Goal: Task Accomplishment & Management: Manage account settings

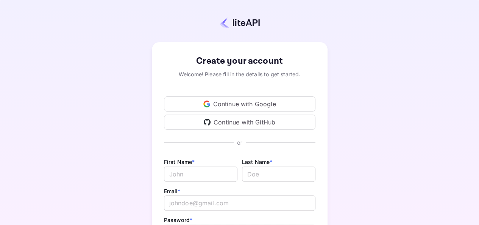
click at [263, 105] on div "Continue with Google" at bounding box center [240, 103] width 152 height 15
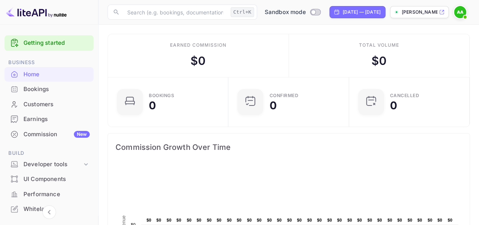
click at [63, 88] on div "Bookings" at bounding box center [56, 89] width 66 height 9
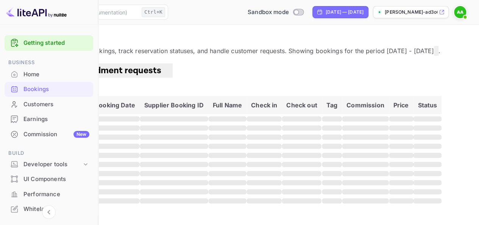
click at [54, 105] on div "Customers" at bounding box center [56, 104] width 66 height 9
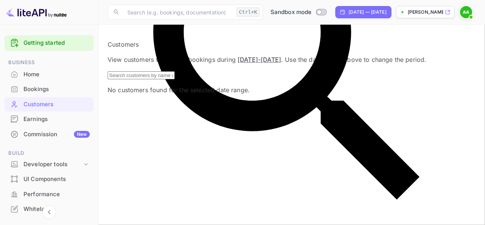
click at [50, 119] on div "Earnings" at bounding box center [56, 119] width 66 height 9
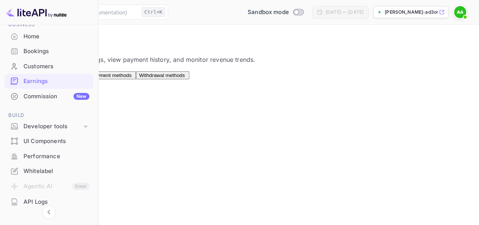
scroll to position [46, 0]
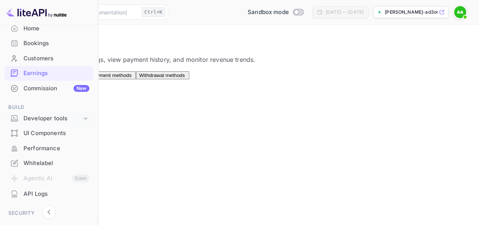
click at [43, 122] on div "Developer tools" at bounding box center [52, 118] width 58 height 9
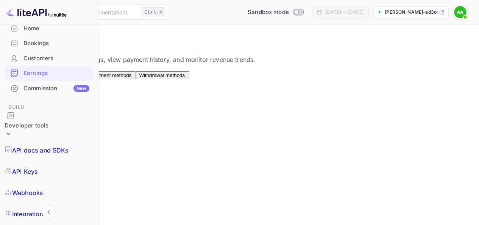
click at [38, 167] on p "API Keys" at bounding box center [24, 171] width 25 height 9
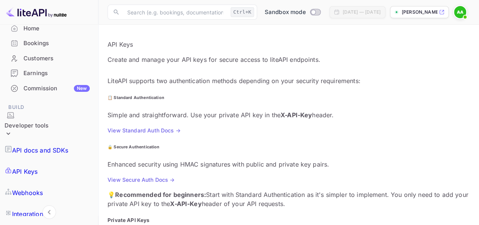
click at [60, 146] on p "API docs and SDKs" at bounding box center [40, 150] width 56 height 9
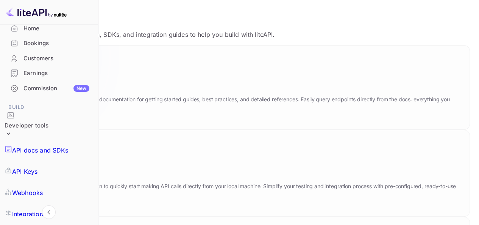
scroll to position [25, 0]
click at [127, 117] on icon at bounding box center [68, 85] width 118 height 78
click at [64, 161] on link "API Keys" at bounding box center [49, 171] width 89 height 21
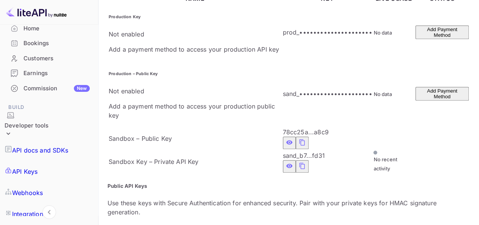
scroll to position [265, 0]
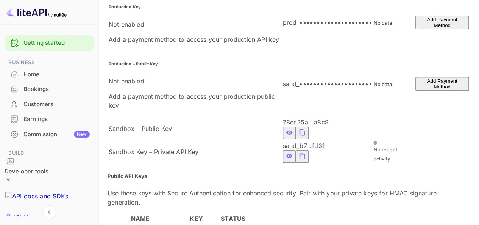
click at [34, 76] on div "Home" at bounding box center [56, 74] width 66 height 9
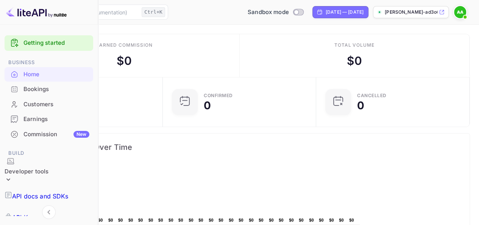
click at [51, 85] on div "Bookings" at bounding box center [56, 89] width 66 height 9
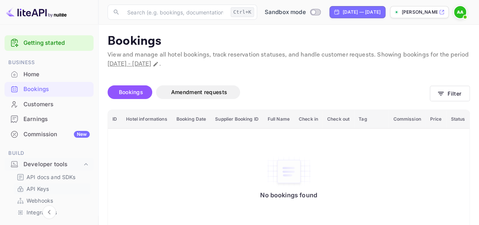
scroll to position [38, 0]
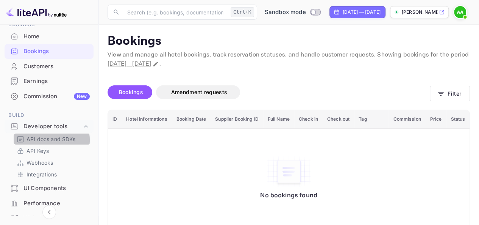
click at [46, 140] on p "API docs and SDKs" at bounding box center [51, 139] width 49 height 8
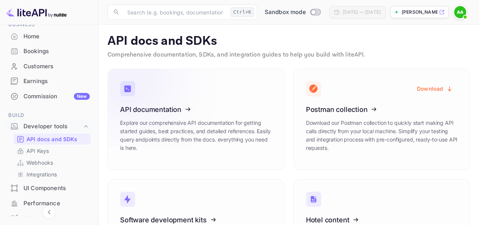
click at [155, 126] on icon at bounding box center [167, 108] width 118 height 78
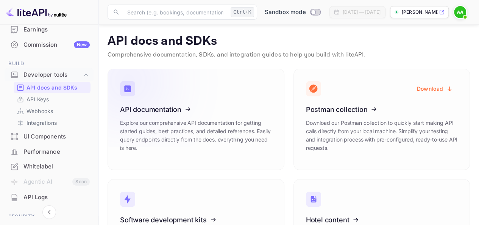
scroll to position [64, 0]
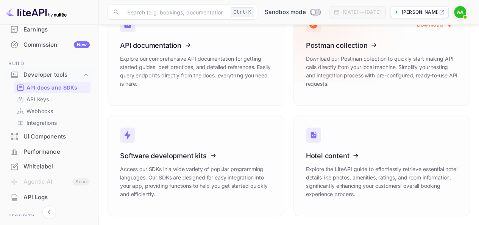
click at [354, 43] on icon at bounding box center [353, 44] width 118 height 78
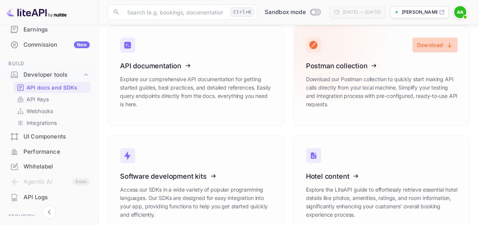
click at [432, 44] on button "Download" at bounding box center [435, 45] width 45 height 15
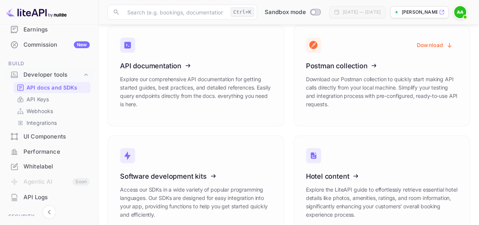
click at [292, 140] on div "Hotel content Explore the LiteAPI guide to effortlessly retrieve essential hote…" at bounding box center [378, 181] width 186 height 110
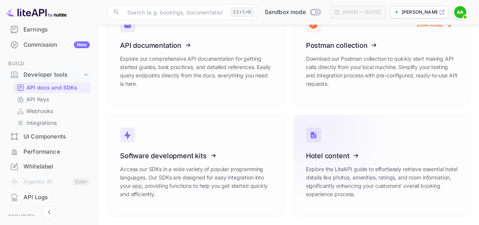
click at [320, 143] on icon at bounding box center [353, 154] width 118 height 78
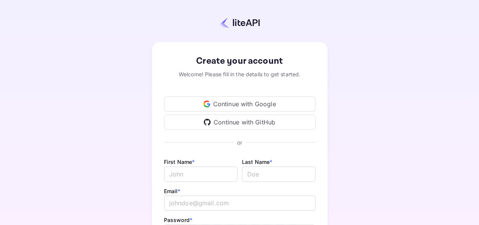
click at [217, 100] on div "Continue with Google" at bounding box center [240, 103] width 152 height 15
click at [246, 102] on div "Continue with Google" at bounding box center [240, 103] width 152 height 15
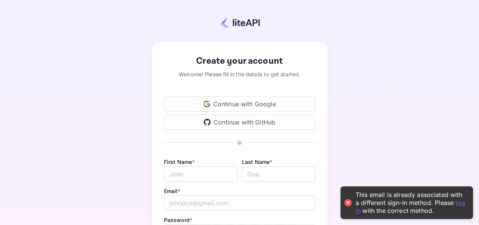
click at [458, 205] on link "log in" at bounding box center [411, 206] width 110 height 16
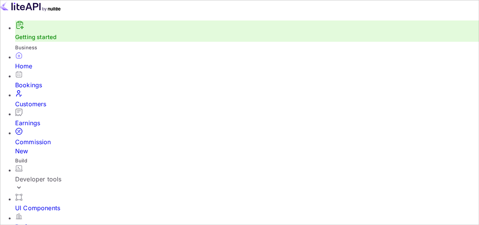
scroll to position [117, 111]
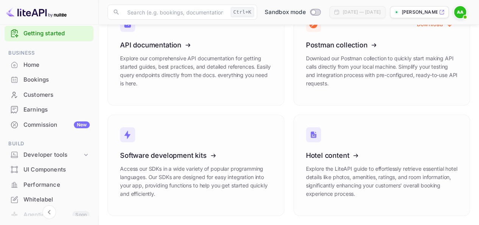
scroll to position [45, 0]
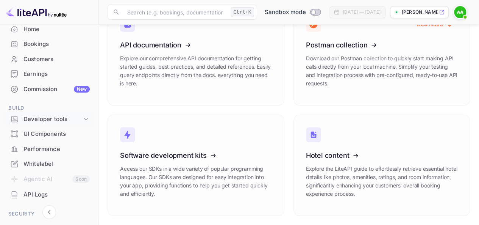
click at [87, 116] on icon at bounding box center [86, 119] width 8 height 8
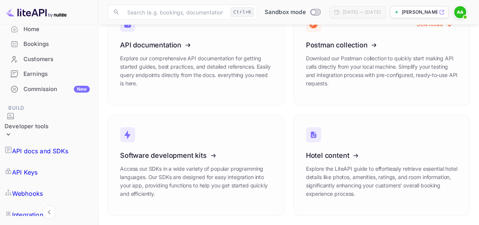
click at [38, 168] on p "API Keys" at bounding box center [24, 172] width 25 height 9
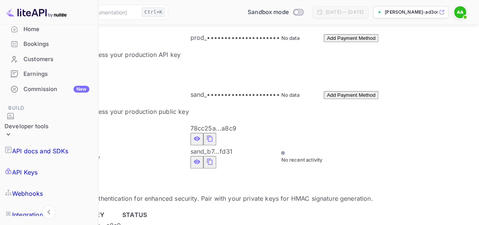
scroll to position [241, 0]
click at [213, 158] on icon "private api keys table" at bounding box center [210, 162] width 7 height 9
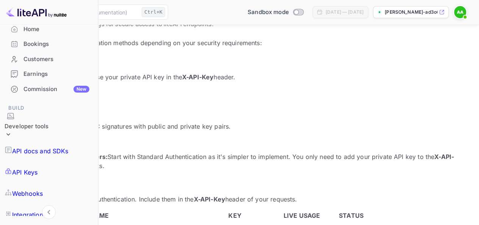
scroll to position [0, 0]
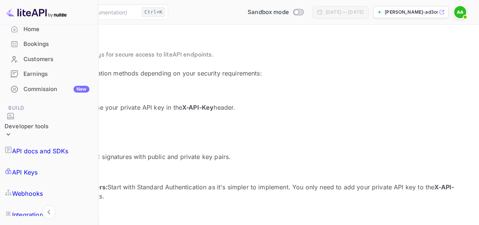
click at [82, 122] on link "View Standard Auth Docs →" at bounding box center [45, 122] width 73 height 6
